Goal: Task Accomplishment & Management: Manage account settings

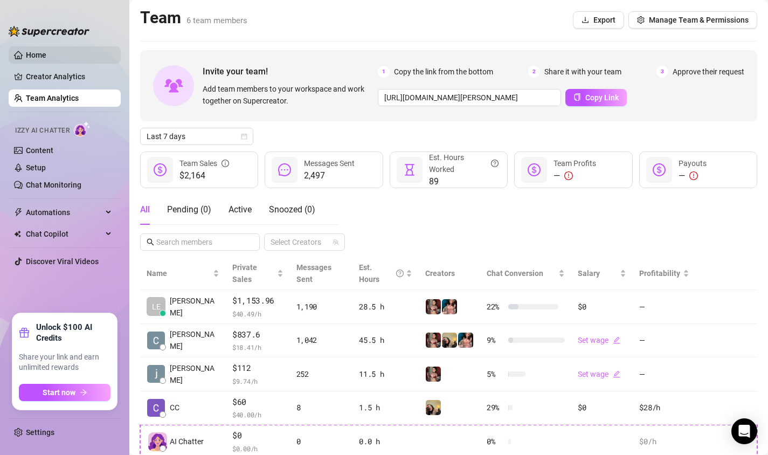
click at [40, 52] on link "Home" at bounding box center [36, 55] width 20 height 9
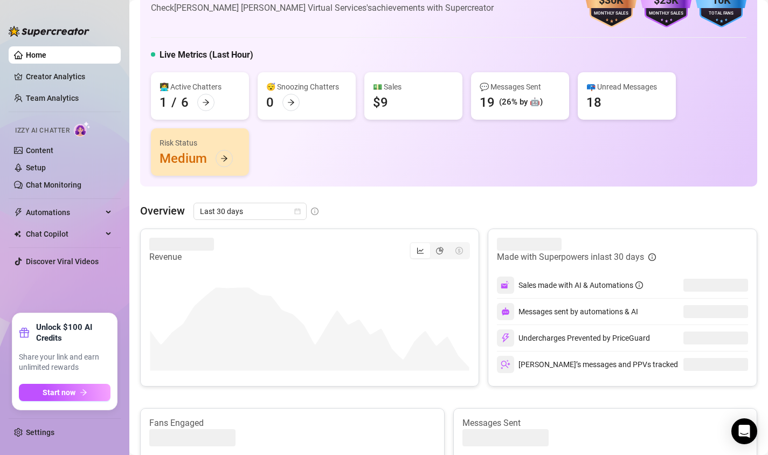
scroll to position [1, 0]
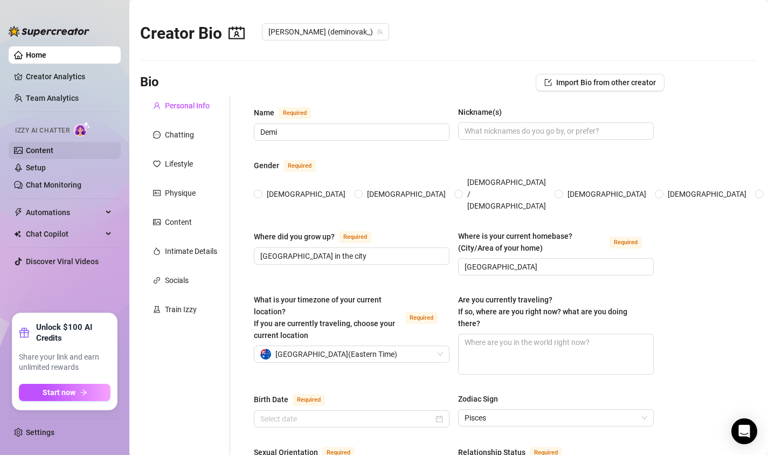
radio input "true"
type input "[DATE]"
